Goal: Information Seeking & Learning: Compare options

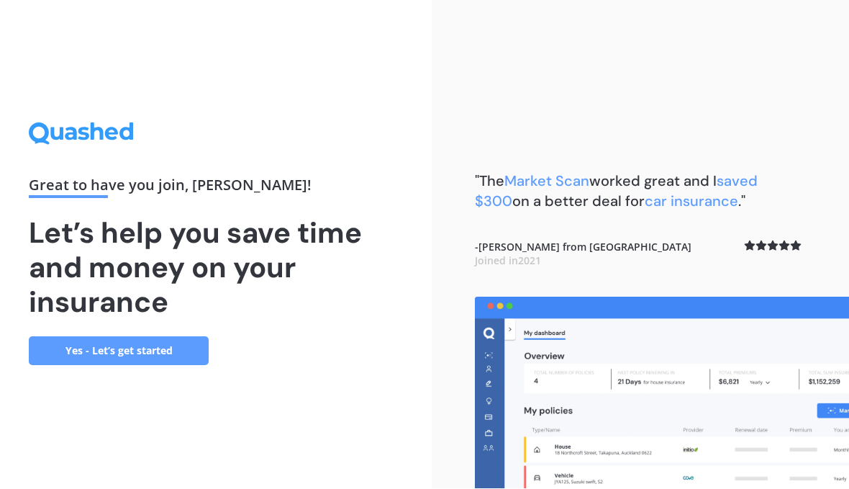
scroll to position [66, 0]
click at [150, 337] on link "Yes - Let’s get started" at bounding box center [119, 351] width 180 height 29
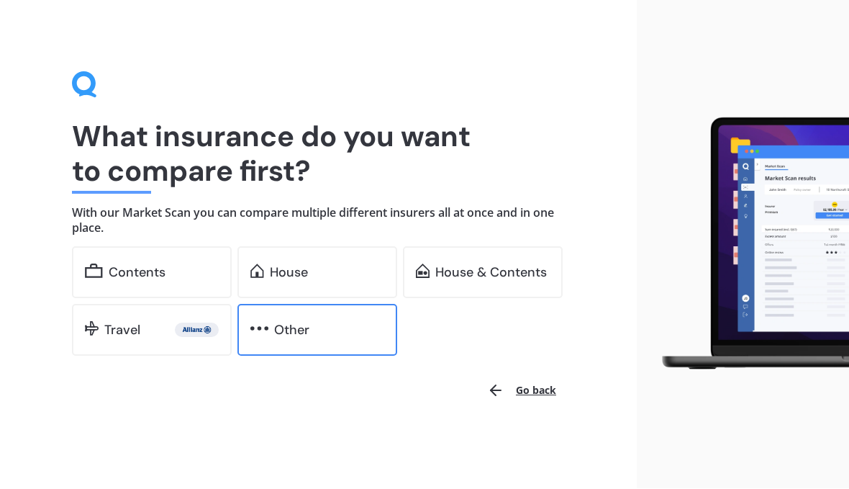
click at [266, 327] on img at bounding box center [259, 329] width 18 height 14
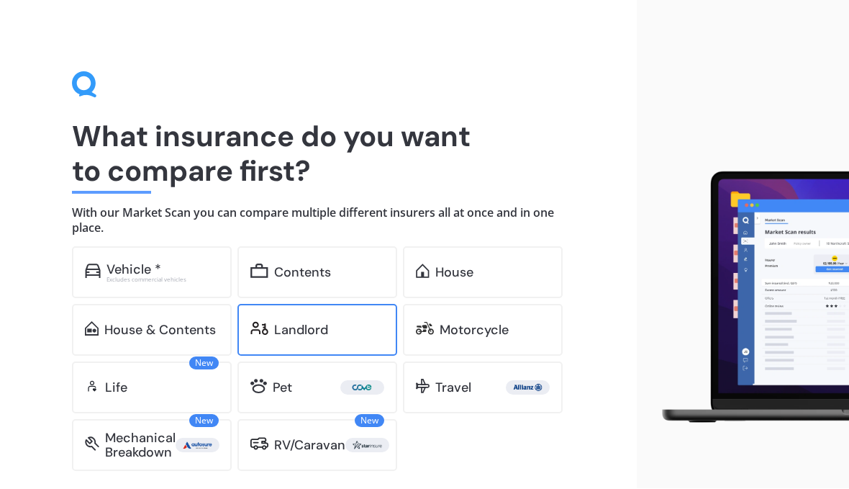
scroll to position [1, 0]
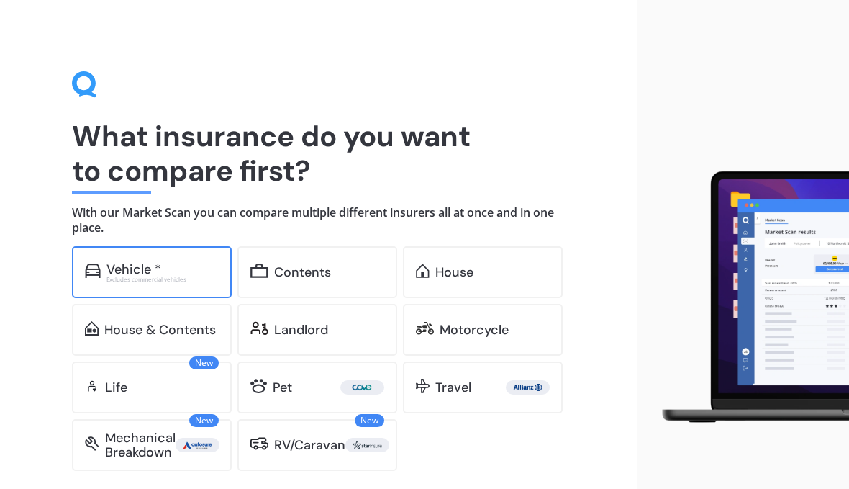
click at [147, 277] on div "Excludes commercial vehicles" at bounding box center [162, 279] width 112 height 6
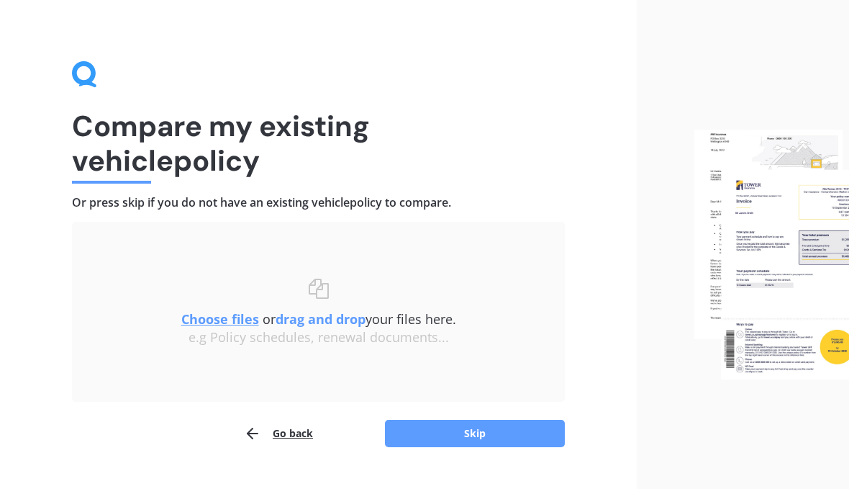
scroll to position [41, 0]
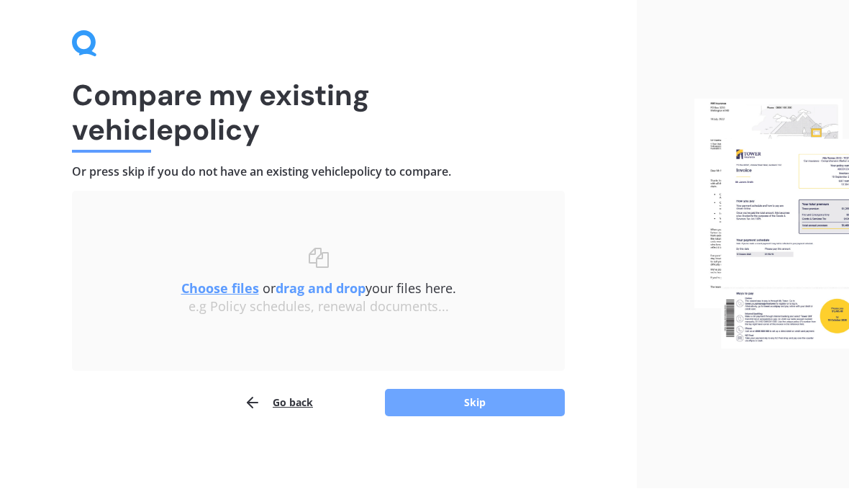
click at [480, 397] on button "Skip" at bounding box center [475, 402] width 180 height 27
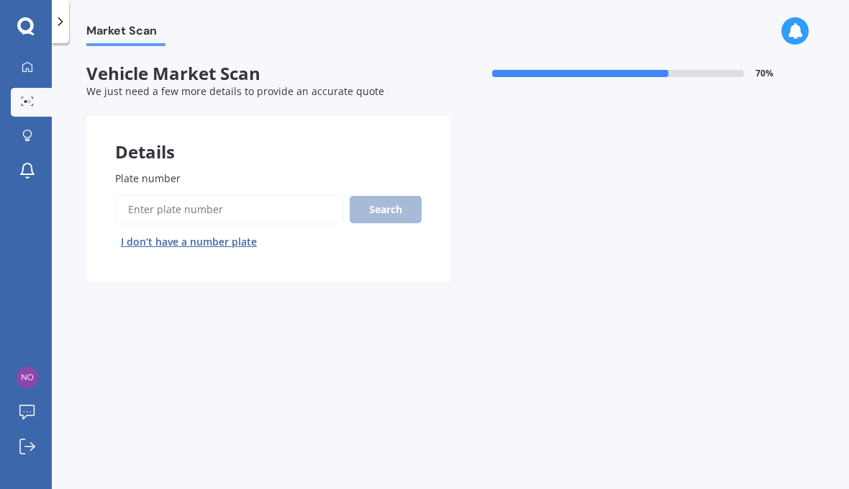
click at [210, 230] on button "I don’t have a number plate" at bounding box center [189, 241] width 148 height 23
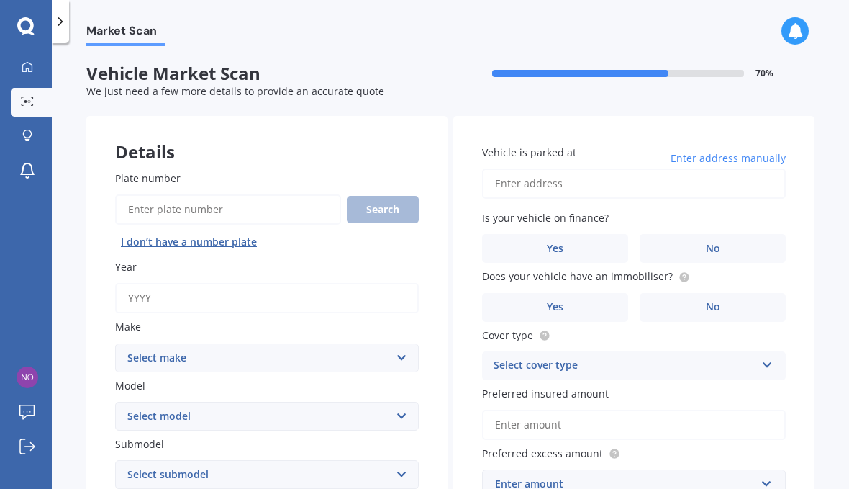
click at [227, 283] on input "Year" at bounding box center [267, 298] width 304 height 30
type input "2023"
click at [391, 343] on select "Select make AC ALFA ROMEO ASTON MARTIN AUDI AUSTIN BEDFORD Bentley BMW BYD CADI…" at bounding box center [267, 357] width 304 height 29
click at [173, 343] on select "Select make AC ALFA ROMEO ASTON MARTIN AUDI AUSTIN BEDFORD Bentley BMW BYD CADI…" at bounding box center [267, 357] width 304 height 29
select select "PEUGEOT"
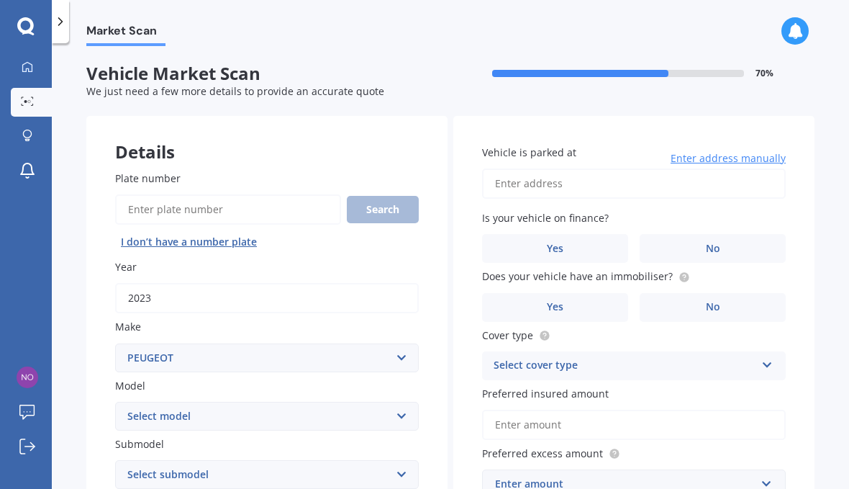
click at [404, 402] on select "Select model 106 2008 203 205 206 207 208 3008 306 307 308 309 4007 4008 405 40…" at bounding box center [267, 416] width 304 height 29
select select "308"
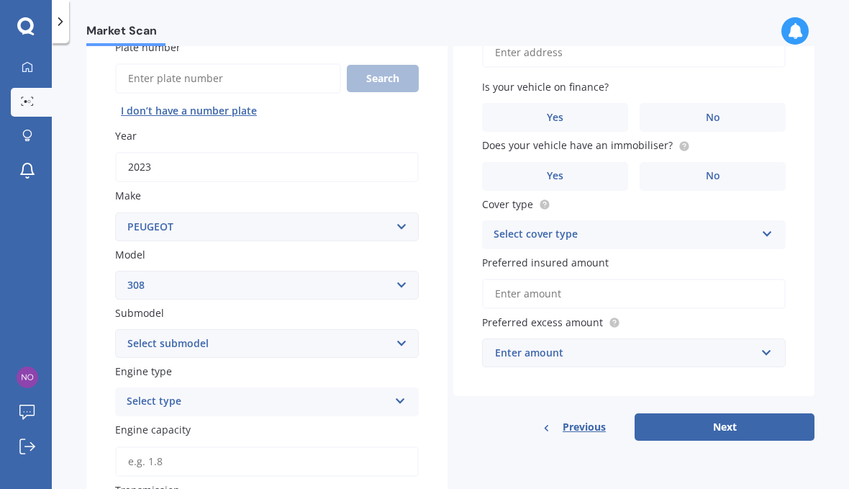
scroll to position [132, 0]
click at [411, 327] on select "Select submodel 5 Door Active Hatchback 2.0 DT CC GT GTI SW" at bounding box center [267, 341] width 304 height 29
select select "GT"
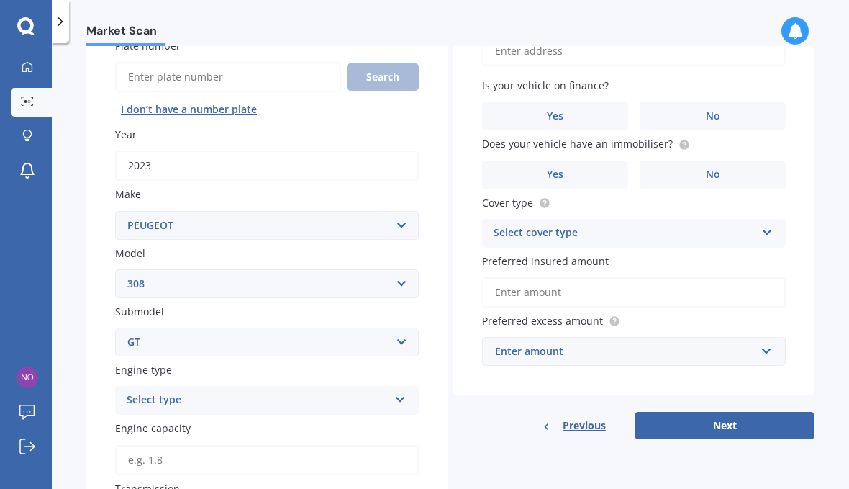
click at [400, 386] on div "Select type Petrol Diesel EV Hybrid" at bounding box center [267, 400] width 304 height 29
click at [284, 415] on div "Petrol" at bounding box center [267, 428] width 302 height 26
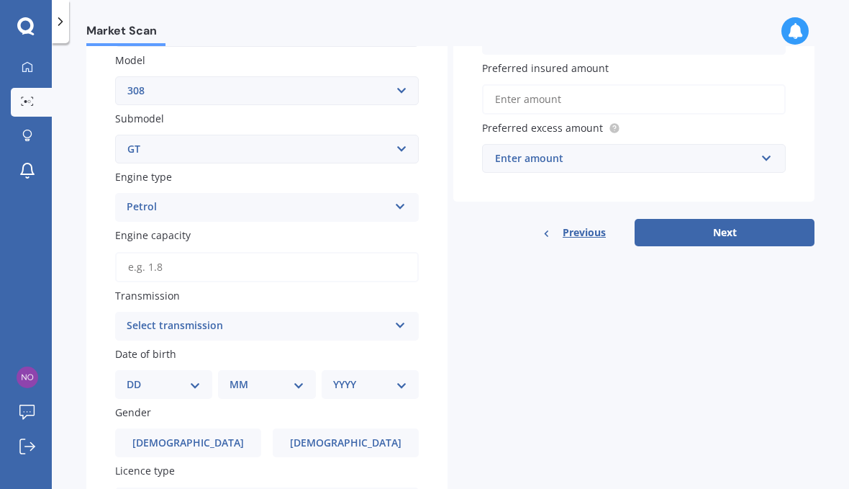
scroll to position [327, 0]
click at [417, 310] on div "Select transmission Auto Manual Other" at bounding box center [267, 324] width 304 height 29
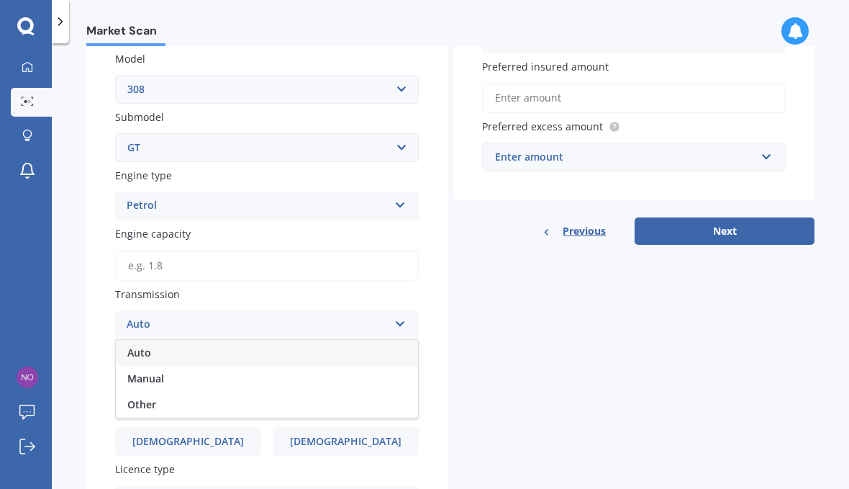
click at [311, 340] on div "Auto" at bounding box center [267, 353] width 302 height 26
click at [201, 375] on select "DD 01 02 03 04 05 06 07 08 09 10 11 12 13 14 15 16 17 18 19 20 21 22 23 24 25 2…" at bounding box center [164, 383] width 74 height 16
select select "13"
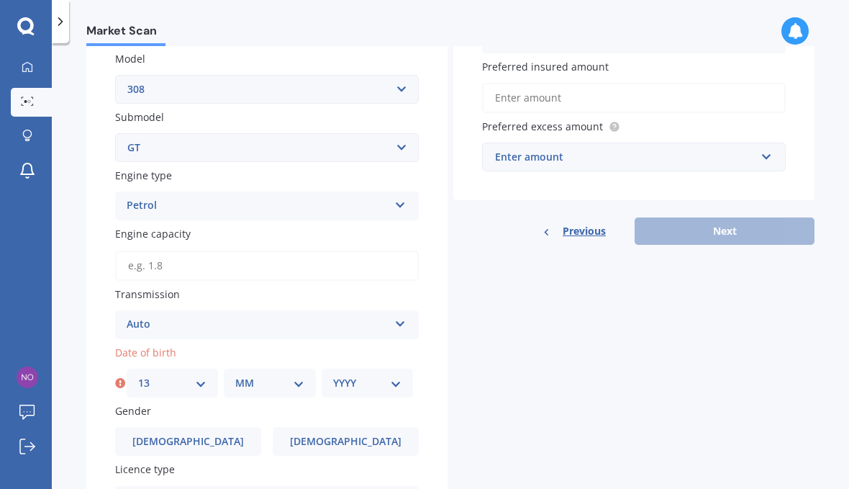
click at [281, 375] on select "MM 01 02 03 04 05 06 07 08 09 10 11 12" at bounding box center [269, 383] width 68 height 16
select select "01"
click at [358, 375] on select "YYYY 2025 2024 2023 2022 2021 2020 2019 2018 2017 2016 2015 2014 2013 2012 2011…" at bounding box center [367, 383] width 68 height 16
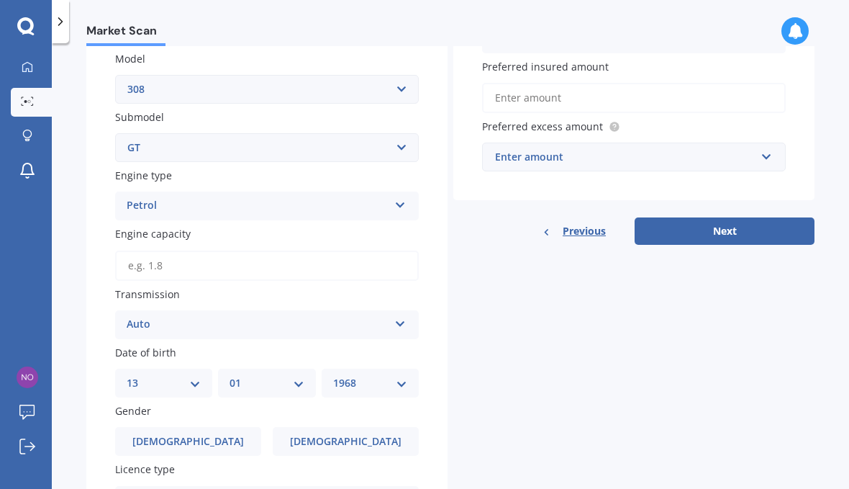
click at [405, 375] on select "YYYY 2025 2024 2023 2022 2021 2020 2019 2018 2017 2016 2015 2014 2013 2012 2011…" at bounding box center [370, 383] width 74 height 16
select select "1962"
click at [359, 435] on span "[DEMOGRAPHIC_DATA]" at bounding box center [346, 441] width 114 height 12
click at [0, 0] on input "[DEMOGRAPHIC_DATA]" at bounding box center [0, 0] width 0 height 0
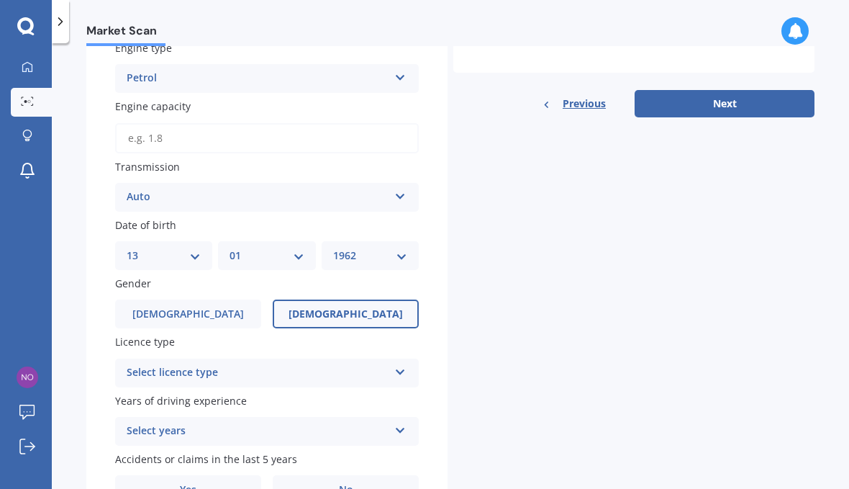
scroll to position [453, 0]
click at [405, 365] on icon at bounding box center [400, 370] width 12 height 10
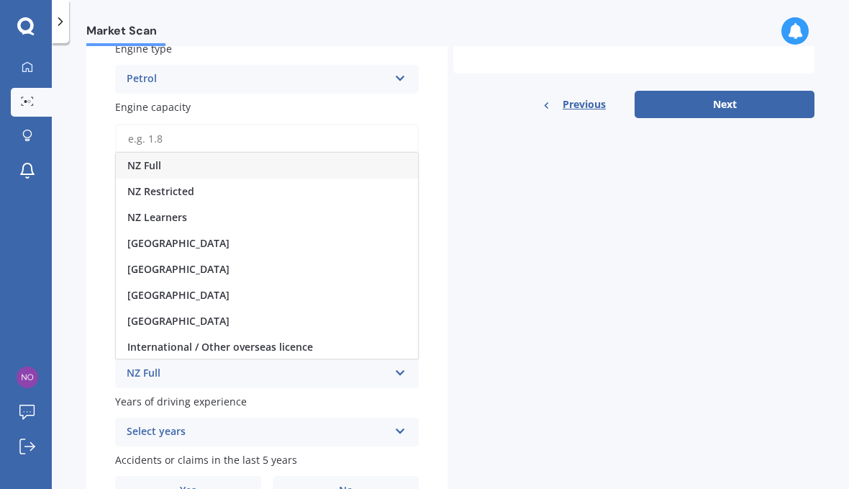
click at [164, 153] on div "NZ Full" at bounding box center [267, 166] width 302 height 26
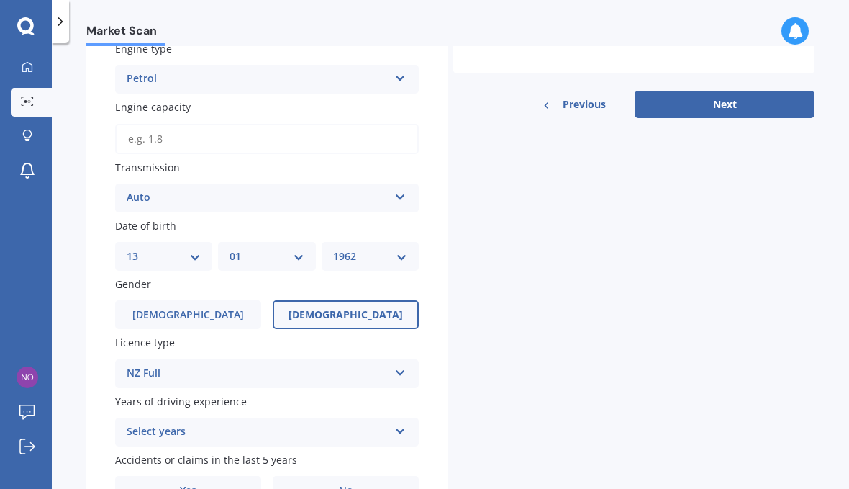
click at [404, 423] on icon at bounding box center [400, 428] width 12 height 10
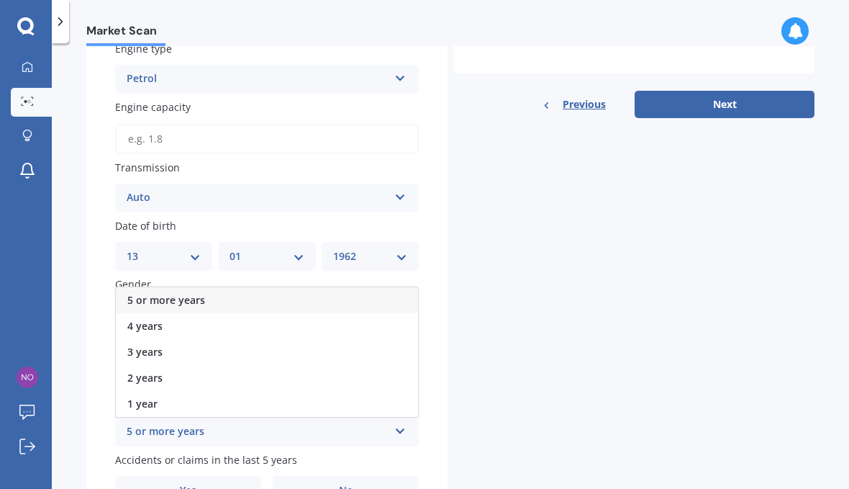
click at [286, 287] on div "5 or more years" at bounding box center [267, 300] width 302 height 26
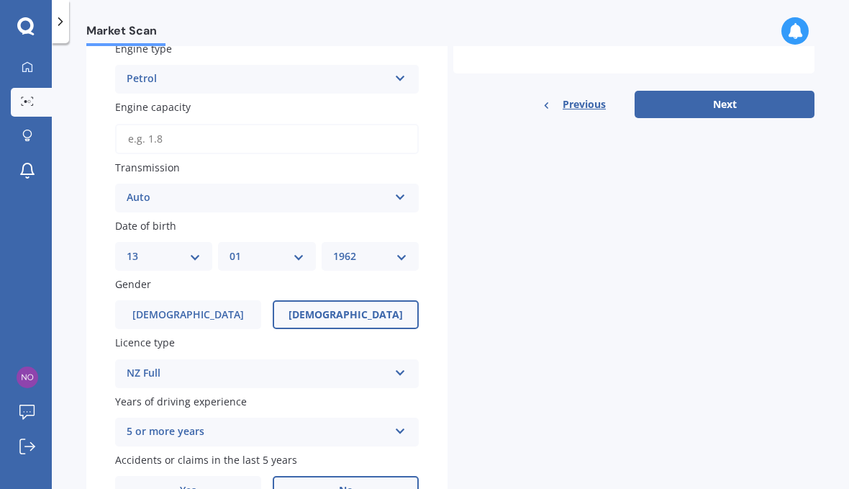
click at [360, 476] on label "No" at bounding box center [346, 490] width 146 height 29
click at [0, 0] on input "No" at bounding box center [0, 0] width 0 height 0
click at [728, 91] on button "Next" at bounding box center [725, 104] width 180 height 27
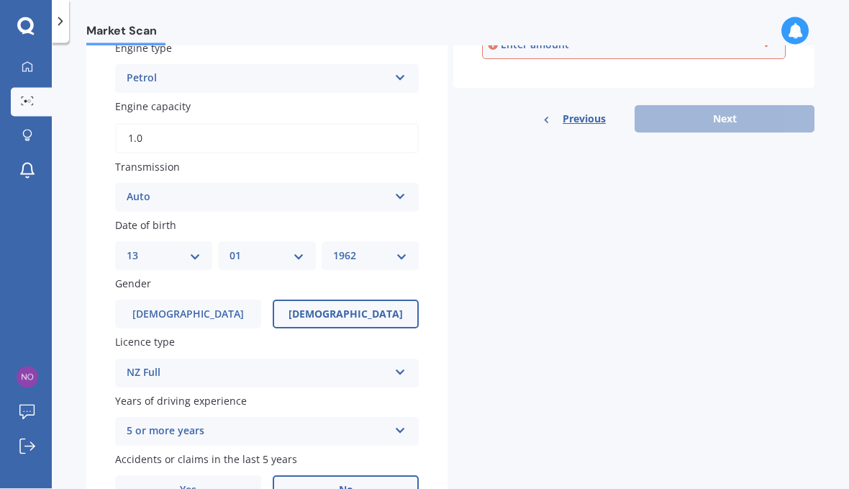
scroll to position [46, 0]
type input "1.8"
click at [697, 207] on div "Details Plate number Search I don’t have a number plate Year [DATE] Make Select…" at bounding box center [450, 98] width 728 height 871
click at [738, 106] on div "Previous Next" at bounding box center [633, 119] width 361 height 27
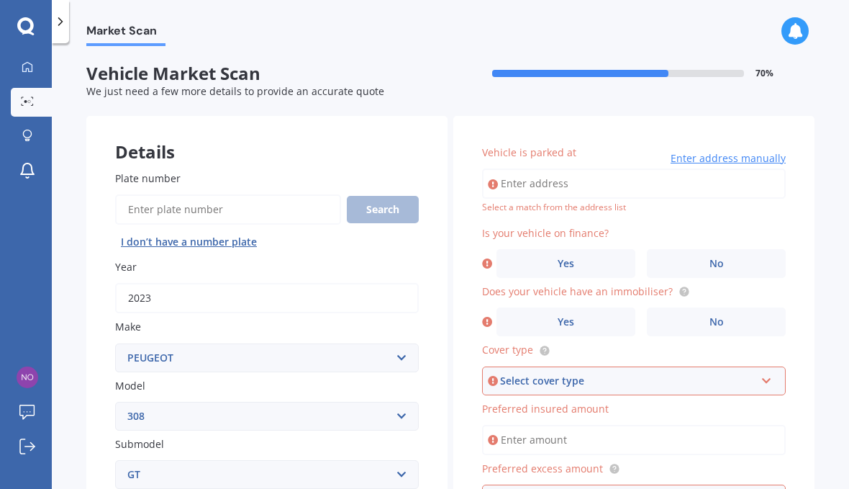
scroll to position [0, 0]
click at [563, 168] on input "Vehicle is parked at" at bounding box center [634, 183] width 304 height 30
type input "[STREET_ADDRESS]"
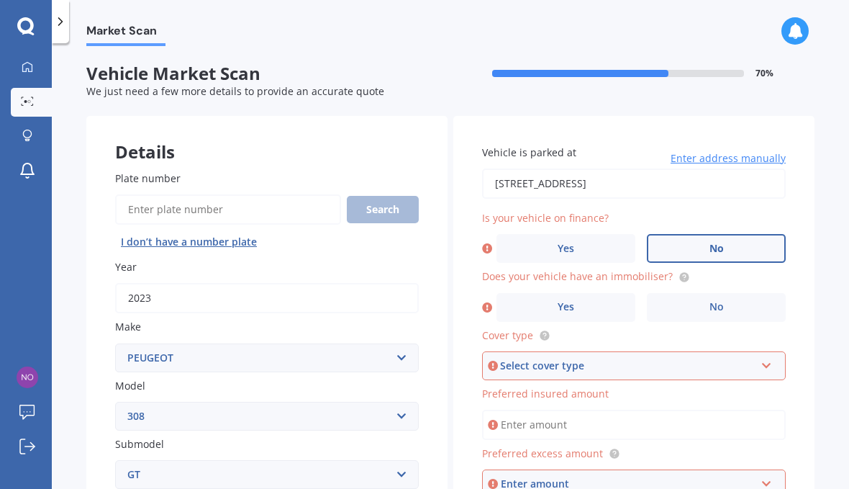
click at [722, 242] on span "No" at bounding box center [716, 248] width 14 height 12
click at [0, 0] on input "No" at bounding box center [0, 0] width 0 height 0
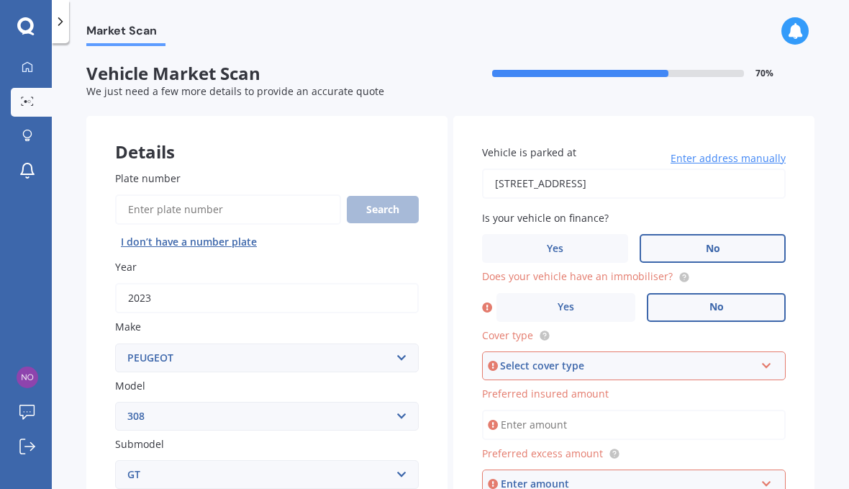
click at [725, 293] on label "No" at bounding box center [716, 307] width 139 height 29
click at [0, 0] on input "No" at bounding box center [0, 0] width 0 height 0
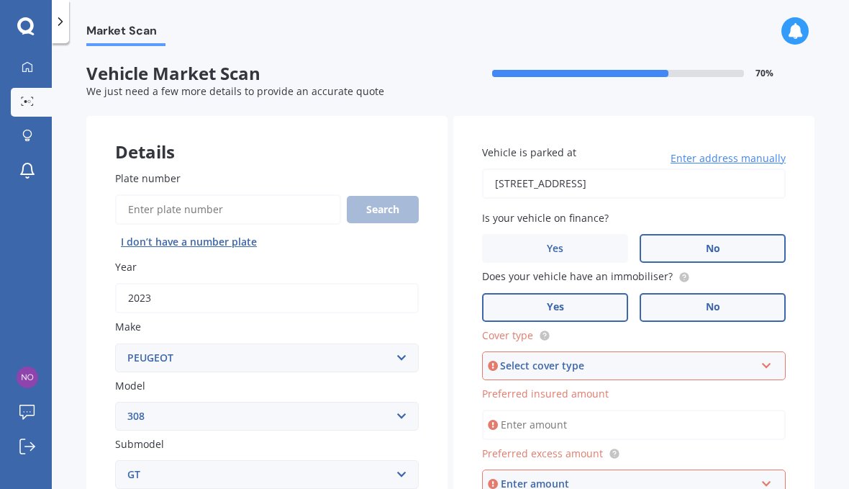
click at [564, 293] on label "Yes" at bounding box center [555, 307] width 146 height 29
click at [0, 0] on input "Yes" at bounding box center [0, 0] width 0 height 0
click at [769, 358] on icon at bounding box center [767, 363] width 12 height 10
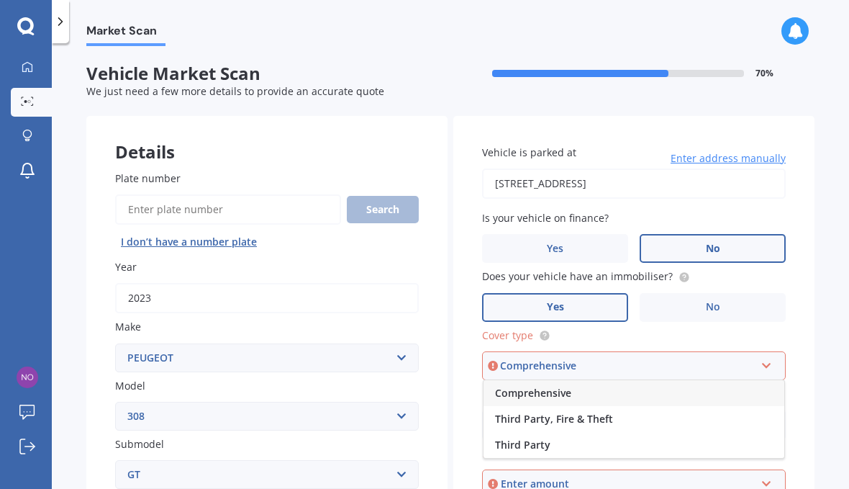
click at [652, 380] on div "Comprehensive" at bounding box center [634, 393] width 301 height 26
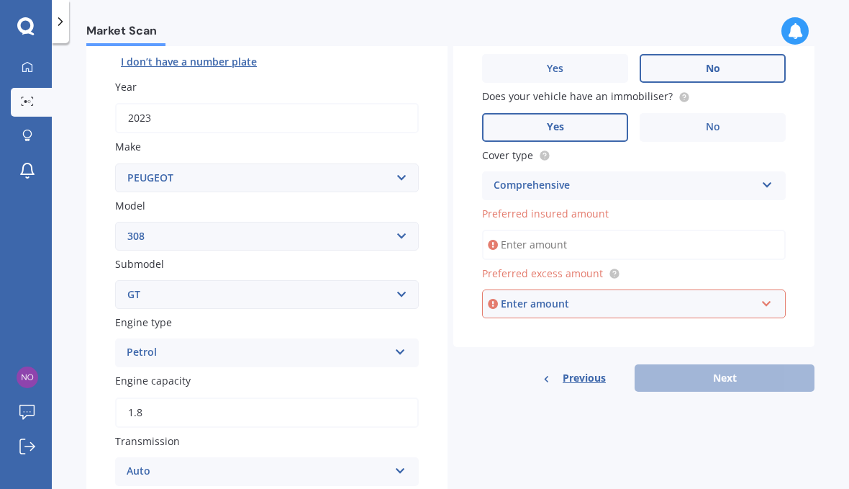
scroll to position [181, 0]
click at [590, 289] on input "text" at bounding box center [629, 302] width 291 height 27
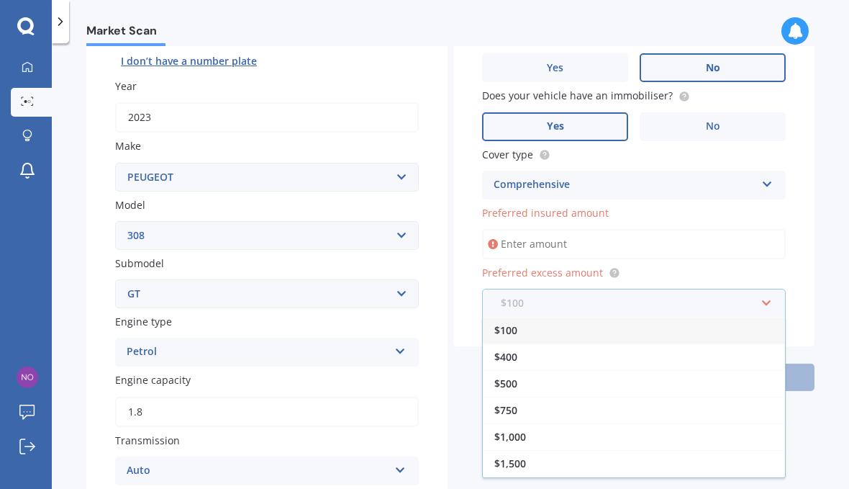
scroll to position [0, 0]
click at [538, 229] on input "Preferred insured amount" at bounding box center [634, 244] width 304 height 30
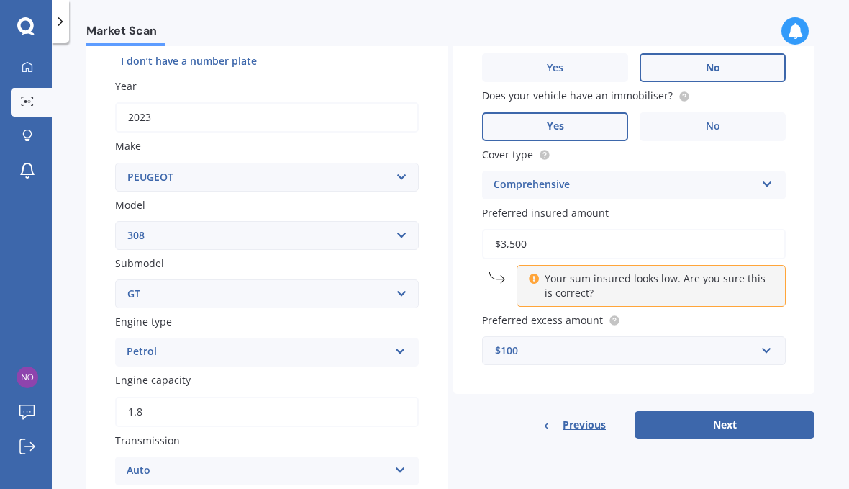
type input "$35,000"
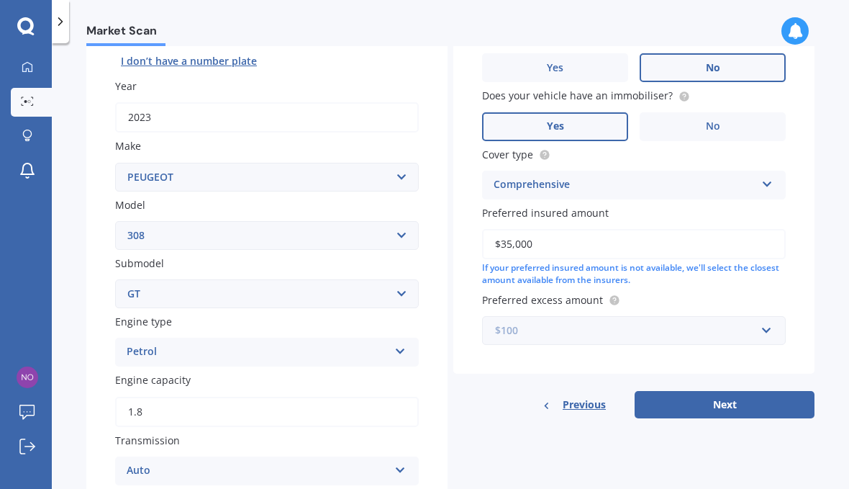
click at [772, 317] on input "text" at bounding box center [629, 330] width 291 height 27
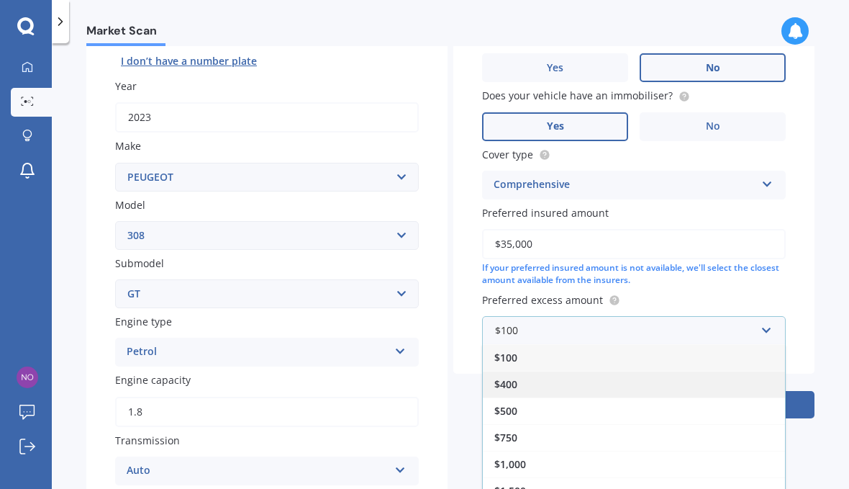
click at [568, 371] on div "$400" at bounding box center [634, 384] width 302 height 27
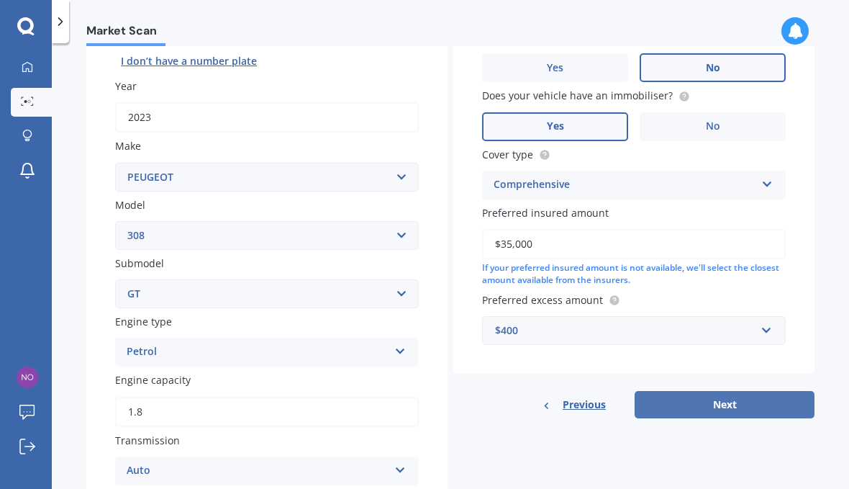
click at [727, 391] on button "Next" at bounding box center [725, 404] width 180 height 27
select select "13"
select select "01"
select select "1962"
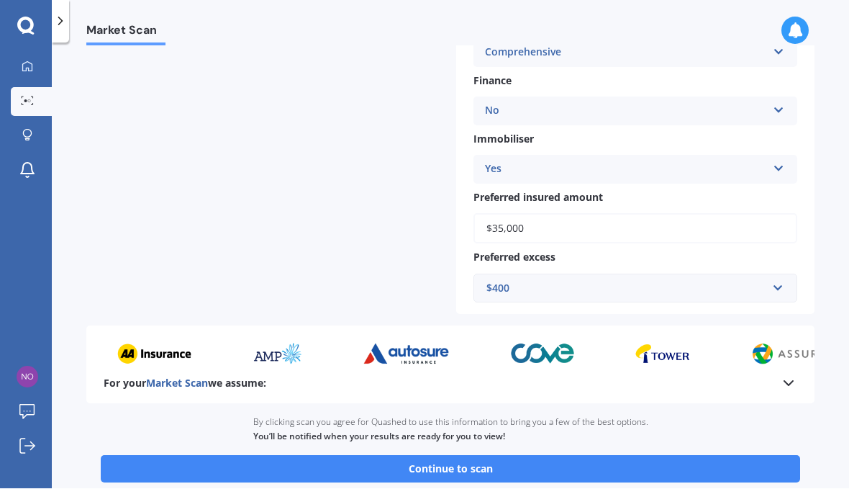
scroll to position [66, 0]
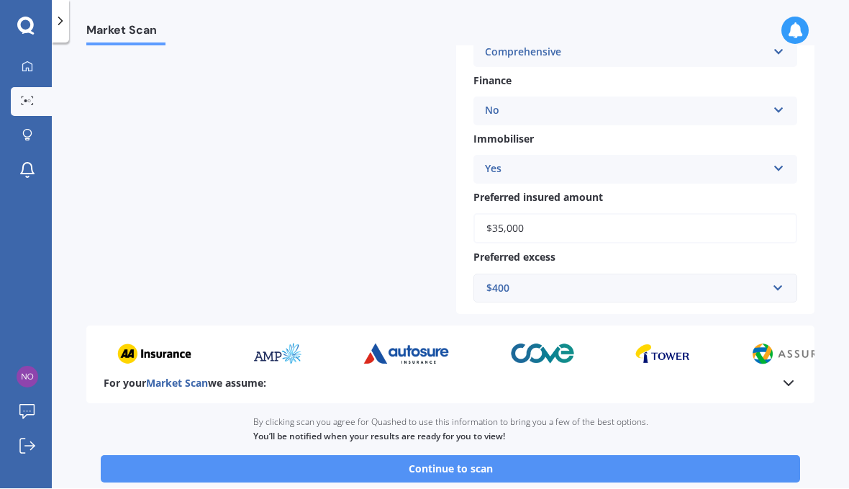
click at [477, 455] on button "Continue to scan" at bounding box center [450, 468] width 699 height 27
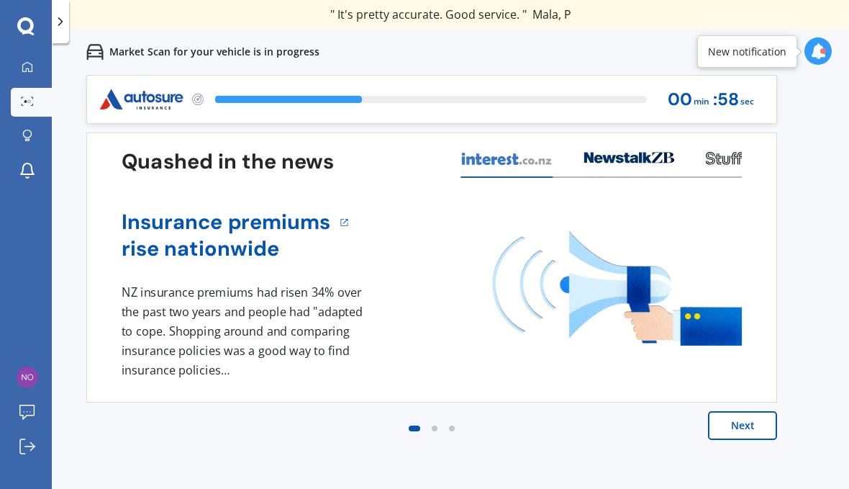
click at [742, 432] on button "Next" at bounding box center [742, 425] width 69 height 29
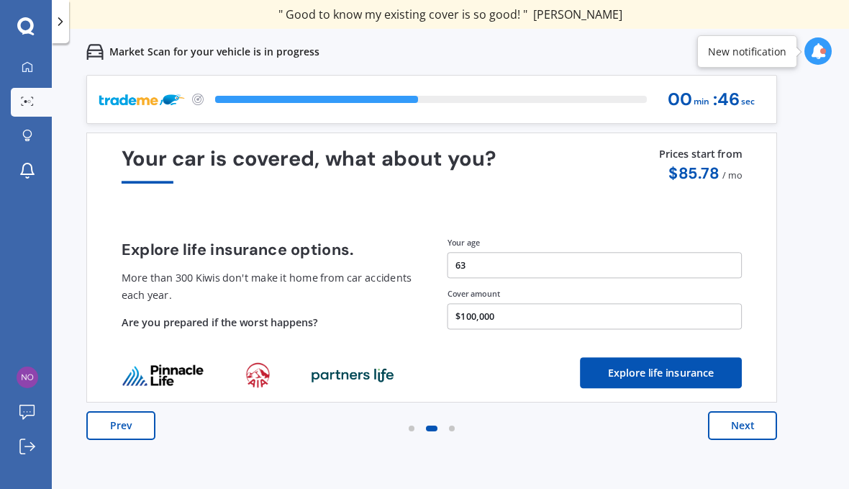
click at [752, 430] on button "Next" at bounding box center [742, 425] width 69 height 29
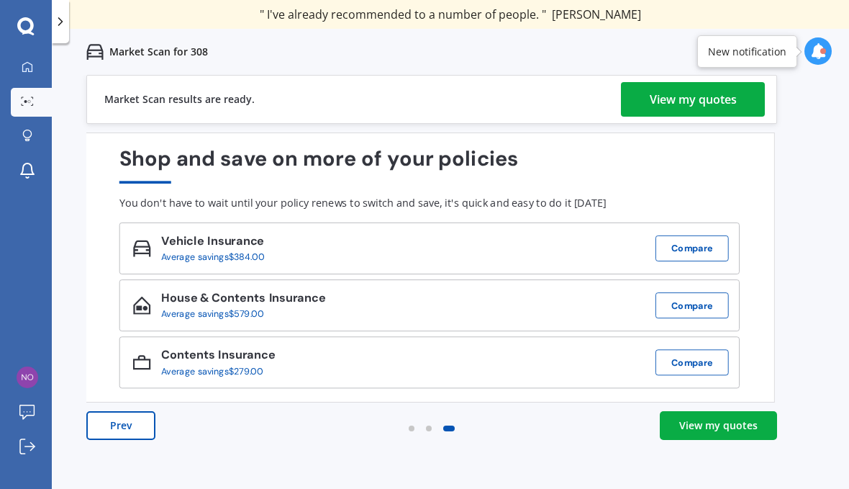
click at [730, 429] on div "View my quotes" at bounding box center [718, 425] width 78 height 14
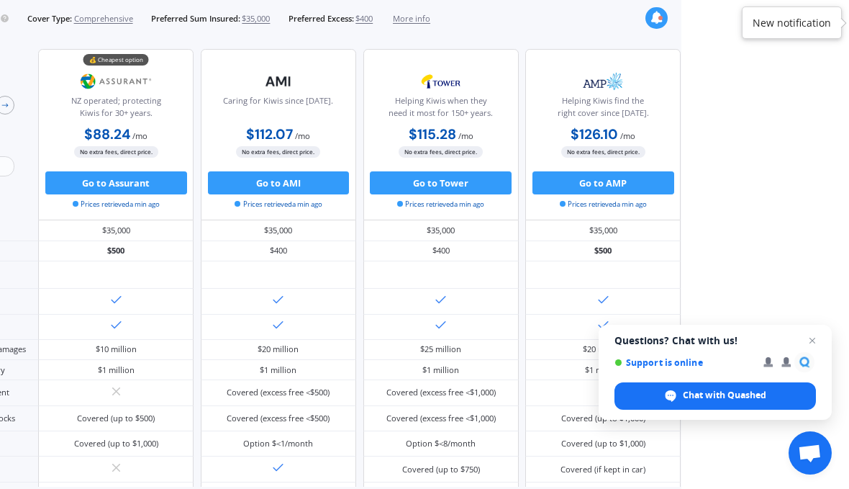
scroll to position [0, 168]
click at [430, 24] on span "More info" at bounding box center [411, 19] width 37 height 12
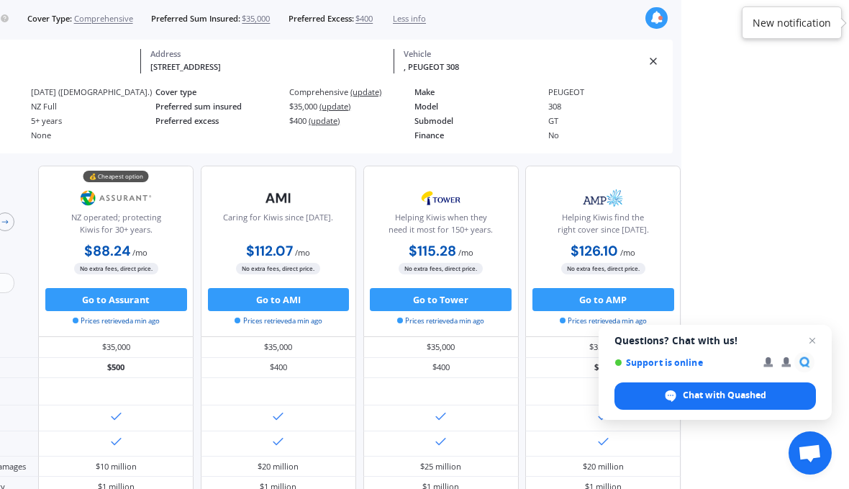
click at [426, 23] on span "Less info" at bounding box center [409, 19] width 33 height 12
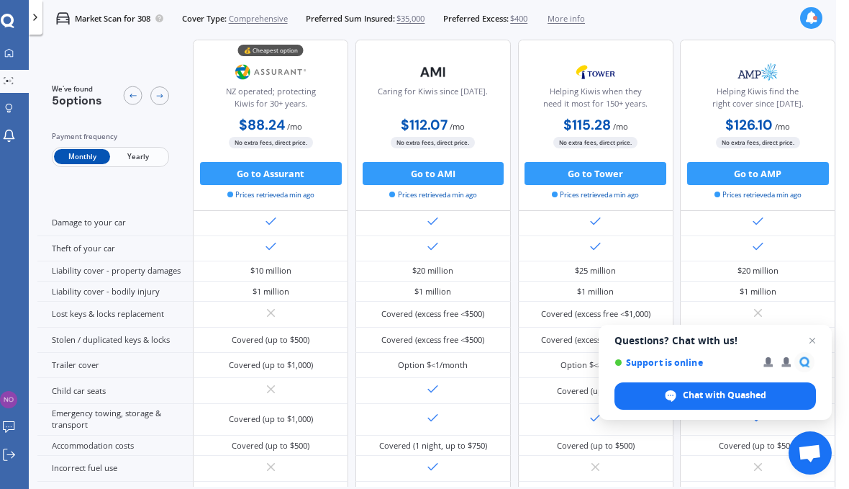
scroll to position [0, 12]
click at [141, 163] on span "Yearly" at bounding box center [140, 157] width 56 height 15
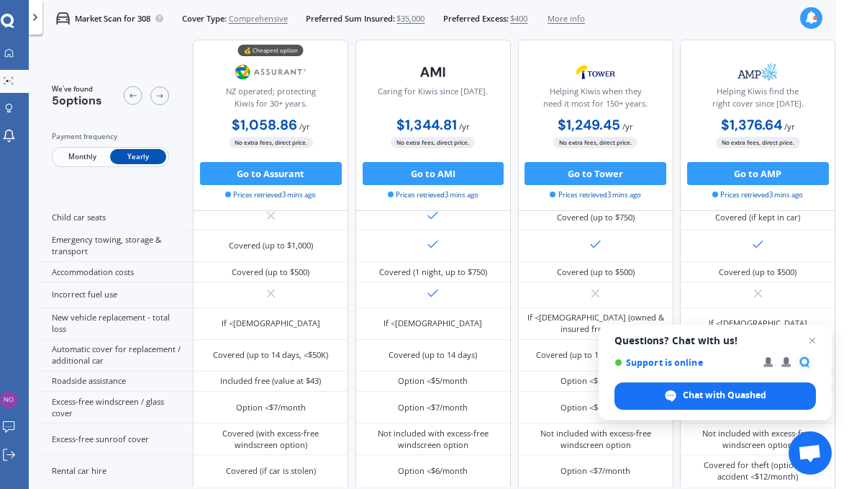
scroll to position [317, 0]
click at [166, 101] on div at bounding box center [159, 96] width 19 height 19
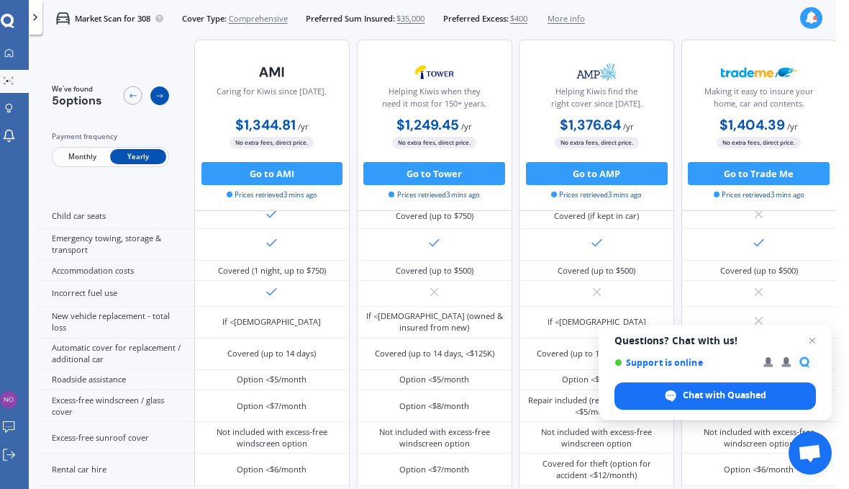
scroll to position [317, 242]
click at [137, 98] on icon at bounding box center [132, 95] width 9 height 9
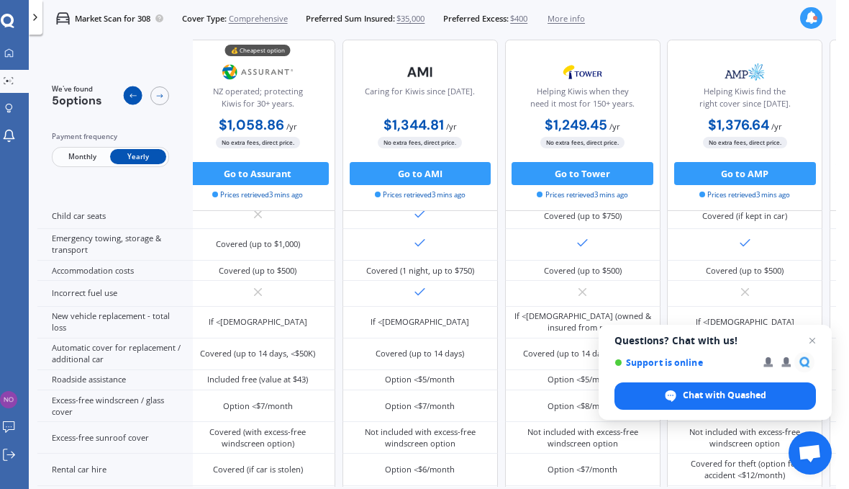
scroll to position [317, 0]
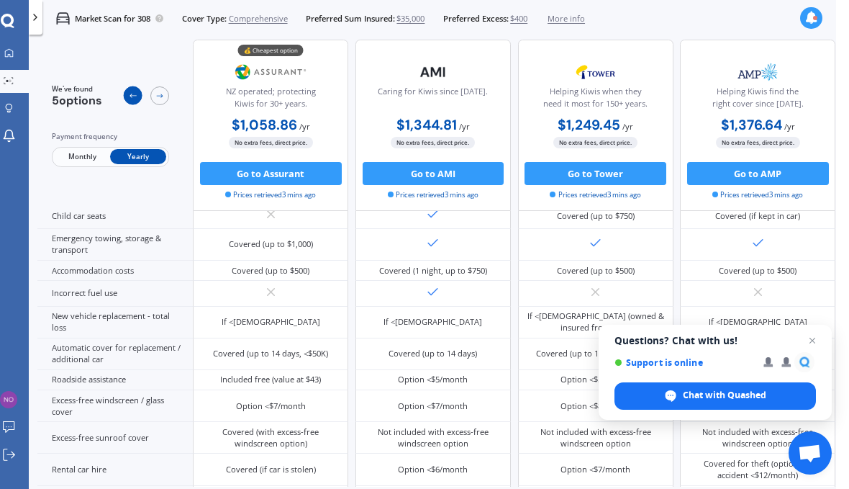
click at [135, 103] on div at bounding box center [133, 96] width 19 height 19
click at [40, 17] on icon at bounding box center [36, 18] width 12 height 12
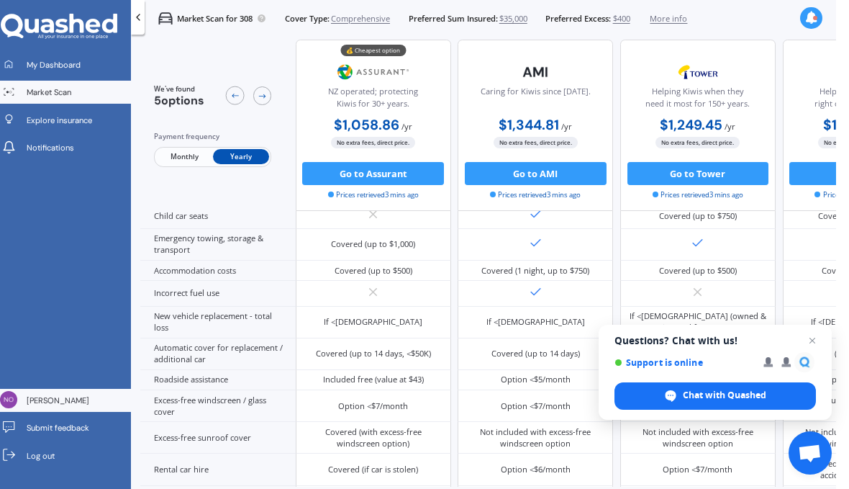
click at [63, 406] on span "[PERSON_NAME]" at bounding box center [58, 400] width 63 height 12
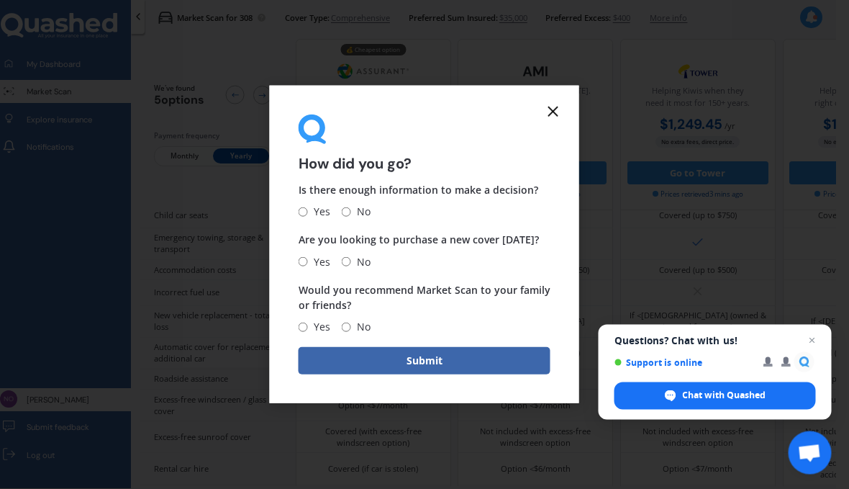
scroll to position [63, 13]
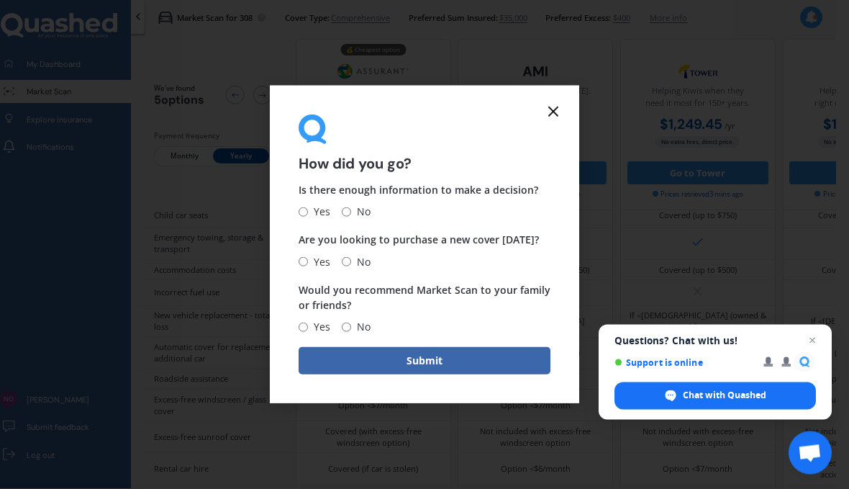
click at [345, 223] on div "Is there enough information to make a decision? Yes No Are you looking to purch…" at bounding box center [425, 258] width 252 height 153
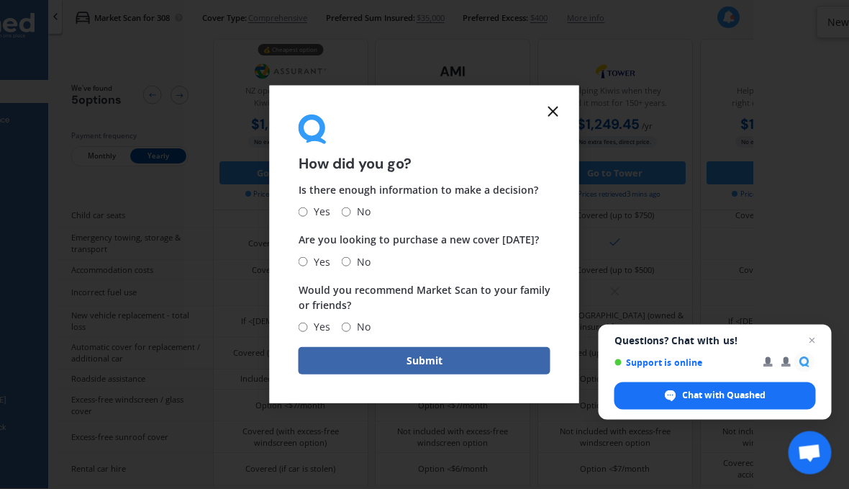
scroll to position [66, 95]
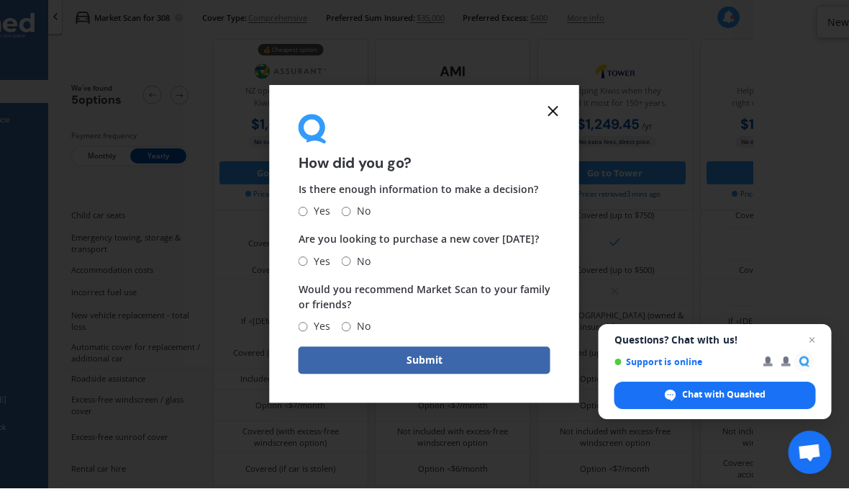
click at [558, 130] on form "How did you go? Is there enough information to make a decision? Yes No Are you …" at bounding box center [424, 245] width 309 height 318
click at [555, 120] on icon at bounding box center [553, 111] width 17 height 17
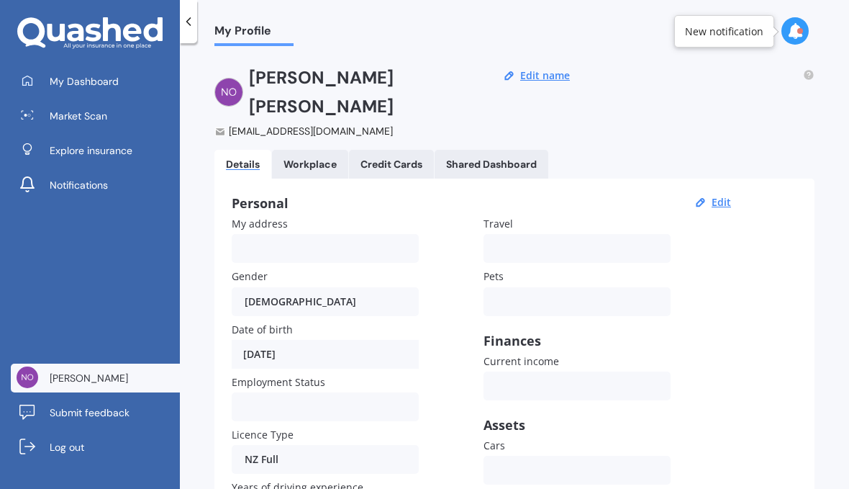
click at [564, 196] on div "Personal" at bounding box center [484, 203] width 504 height 14
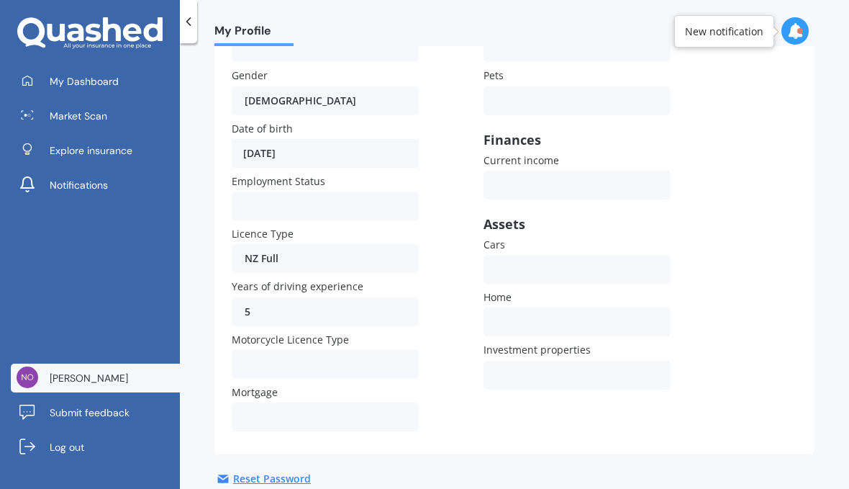
scroll to position [199, 0]
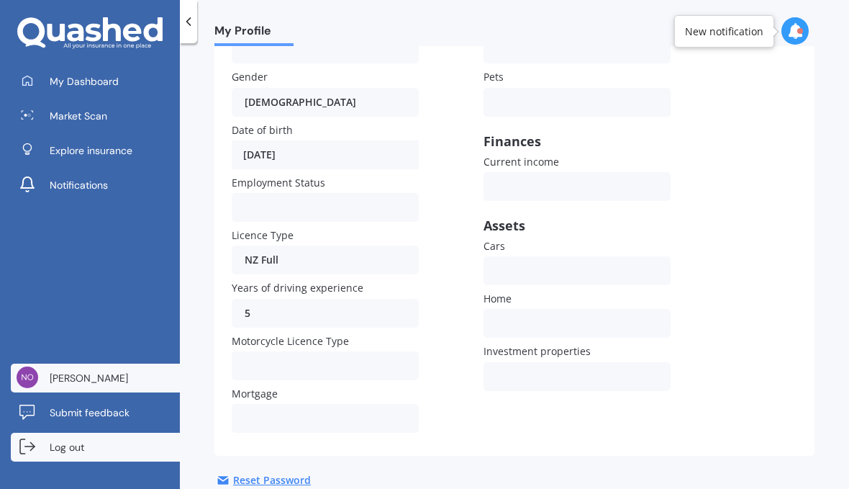
click at [76, 443] on span "Log out" at bounding box center [67, 447] width 35 height 14
